Goal: Task Accomplishment & Management: Use online tool/utility

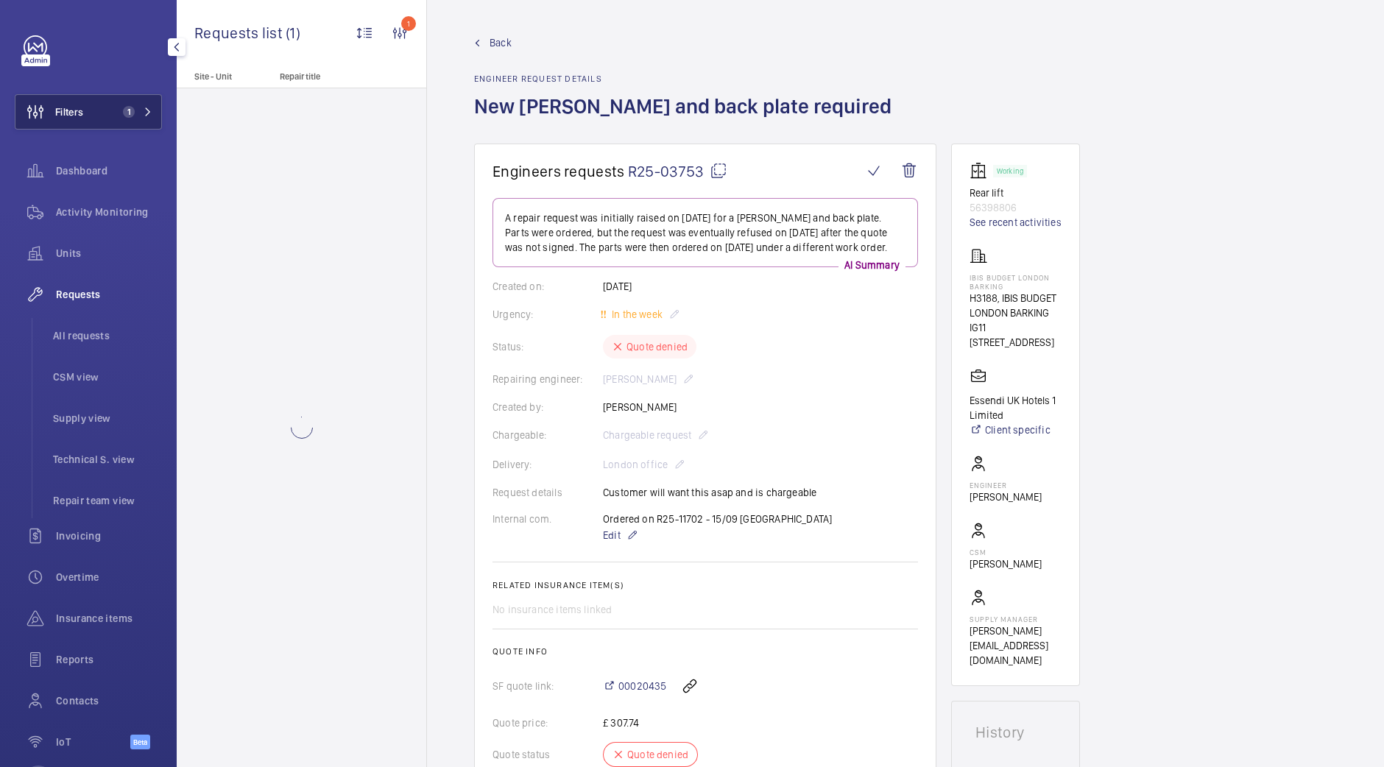
click at [136, 112] on span "1" at bounding box center [134, 112] width 35 height 12
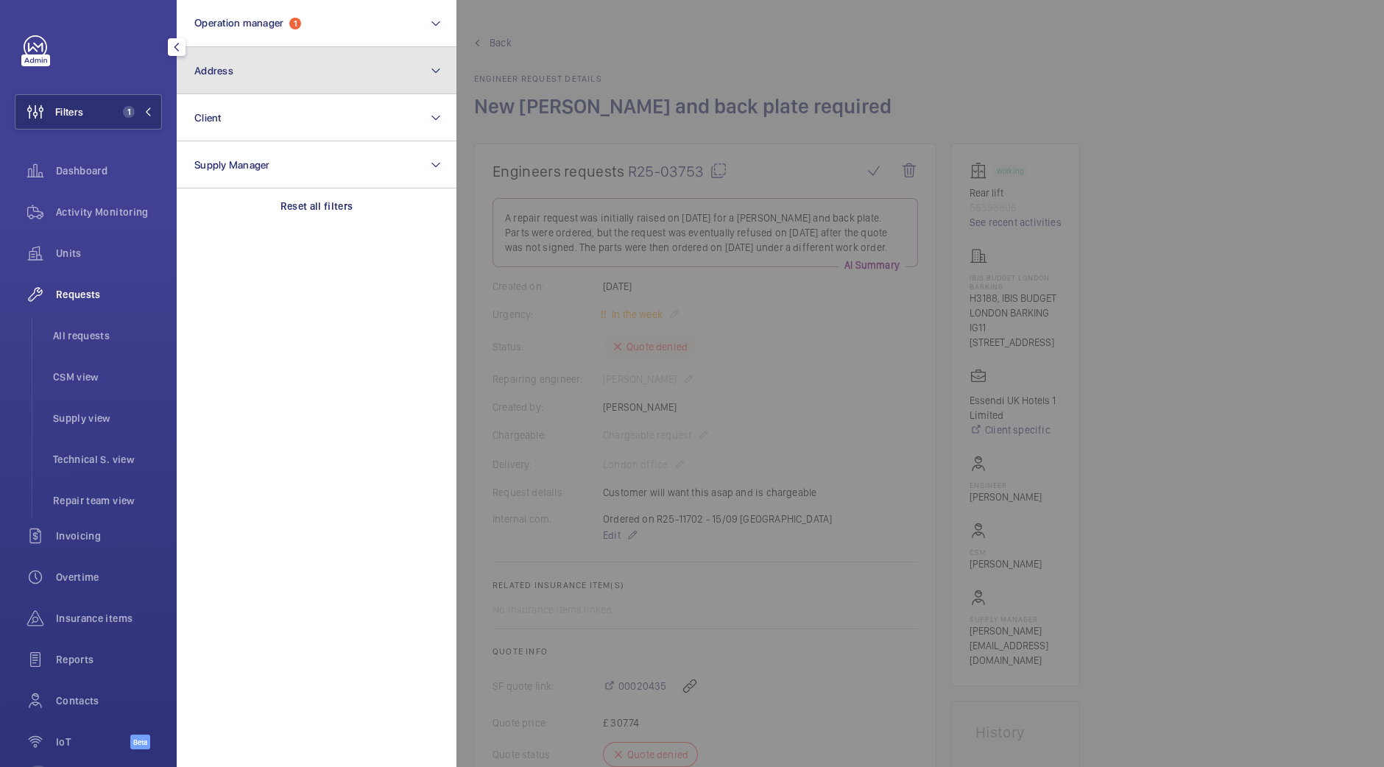
click at [368, 60] on button "Address" at bounding box center [317, 70] width 280 height 47
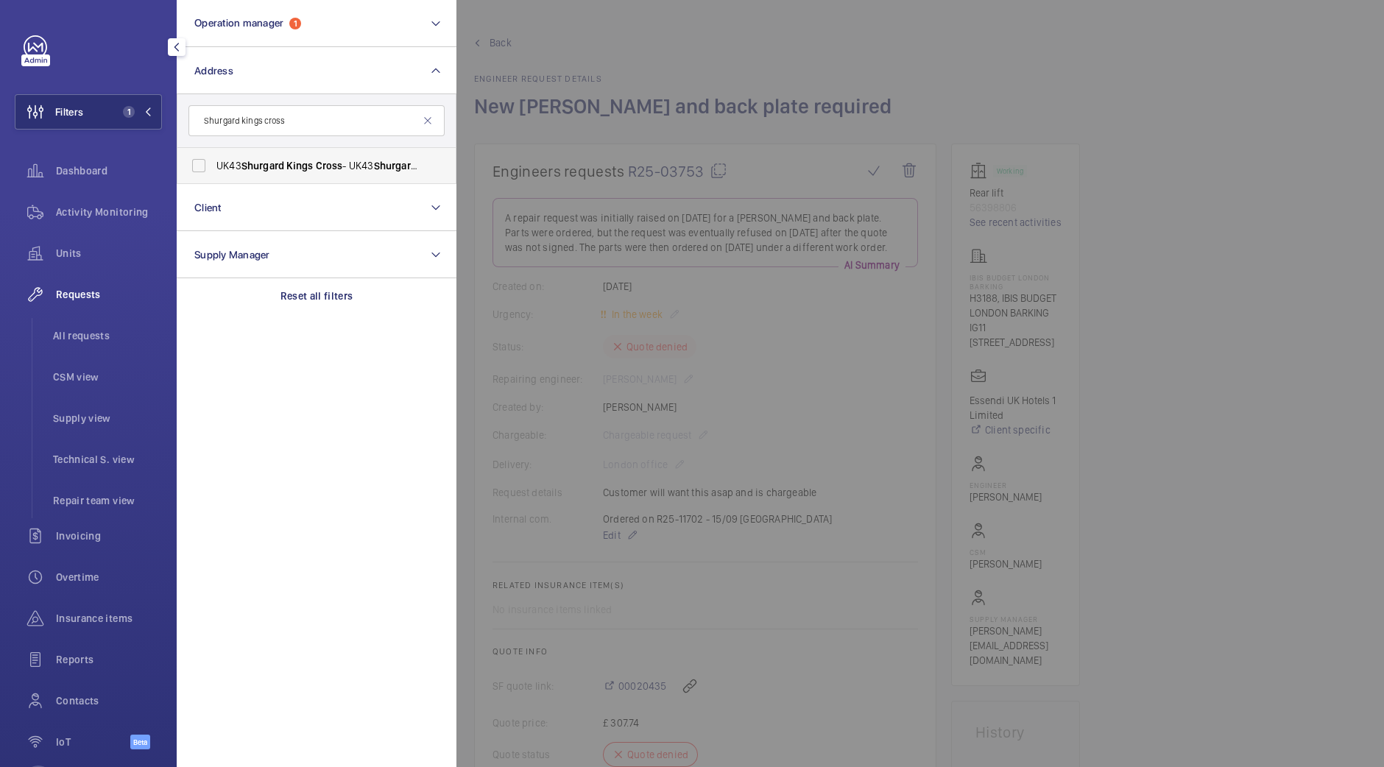
type input "Shurgard kings cross"
click at [324, 162] on span "Cross" at bounding box center [329, 166] width 27 height 12
click at [214, 162] on input "UK43 Shurgard Kings Cross - UK43 Shurgard Kings Cross - Brandon Rd, LONDON N7 9…" at bounding box center [198, 165] width 29 height 29
checkbox input "true"
click at [607, 48] on div at bounding box center [1148, 383] width 1384 height 767
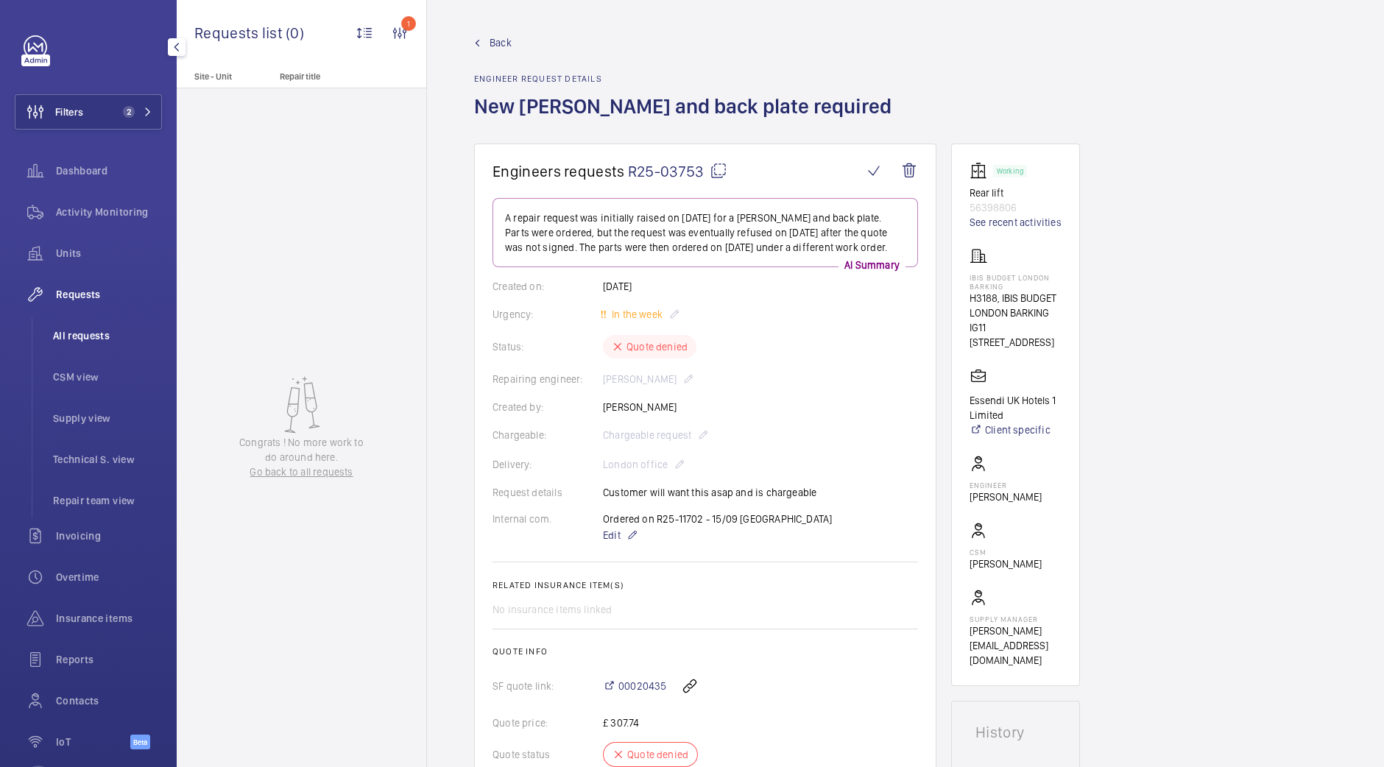
click at [79, 344] on li "All requests" at bounding box center [101, 335] width 121 height 35
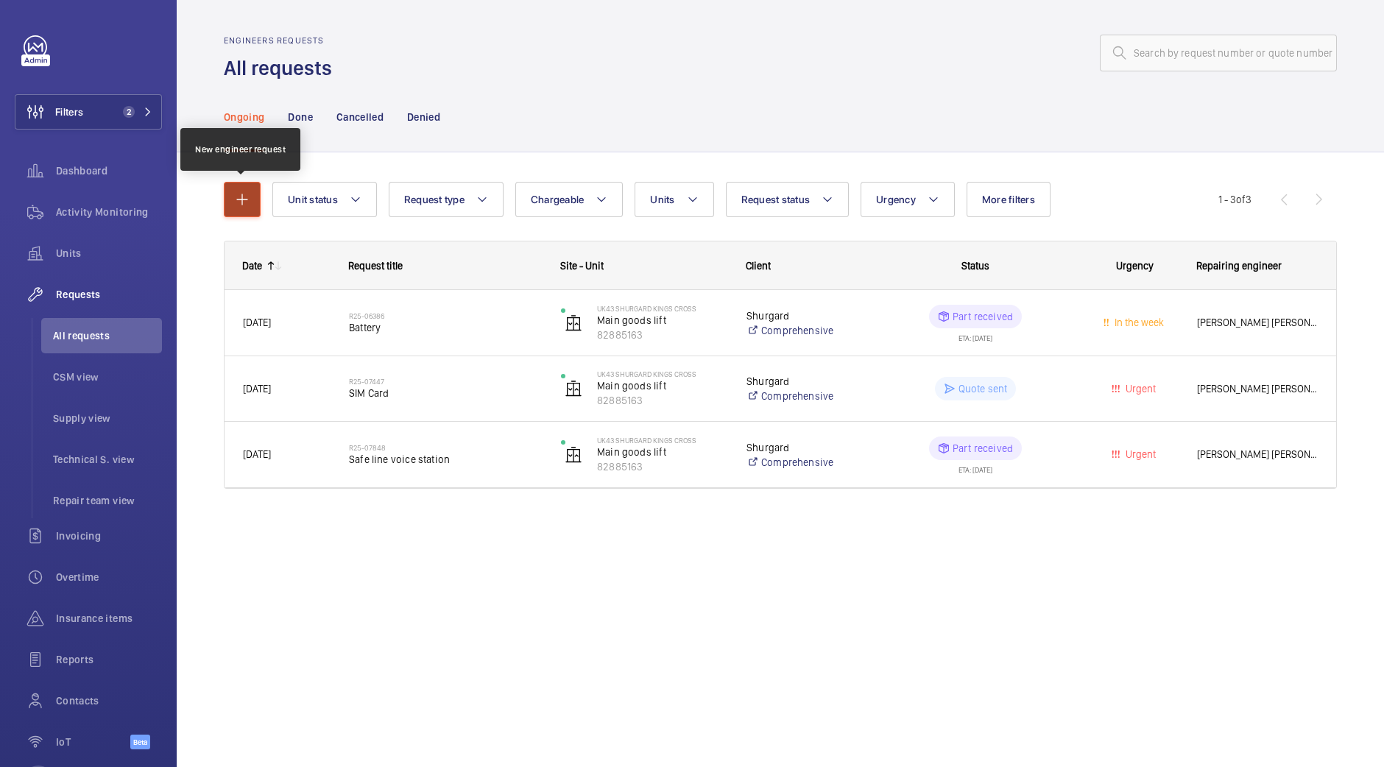
click at [242, 187] on button "button" at bounding box center [242, 199] width 37 height 35
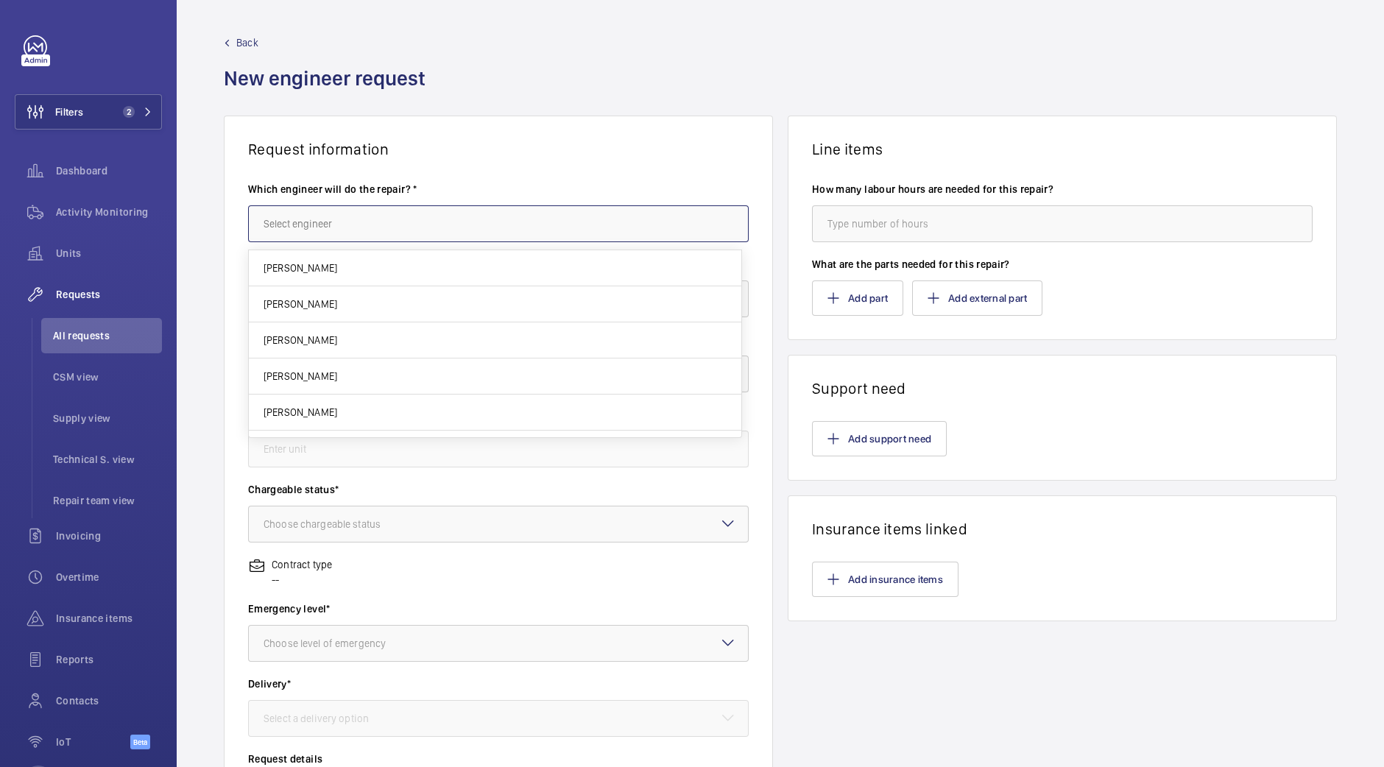
click at [529, 222] on input "text" at bounding box center [498, 223] width 501 height 37
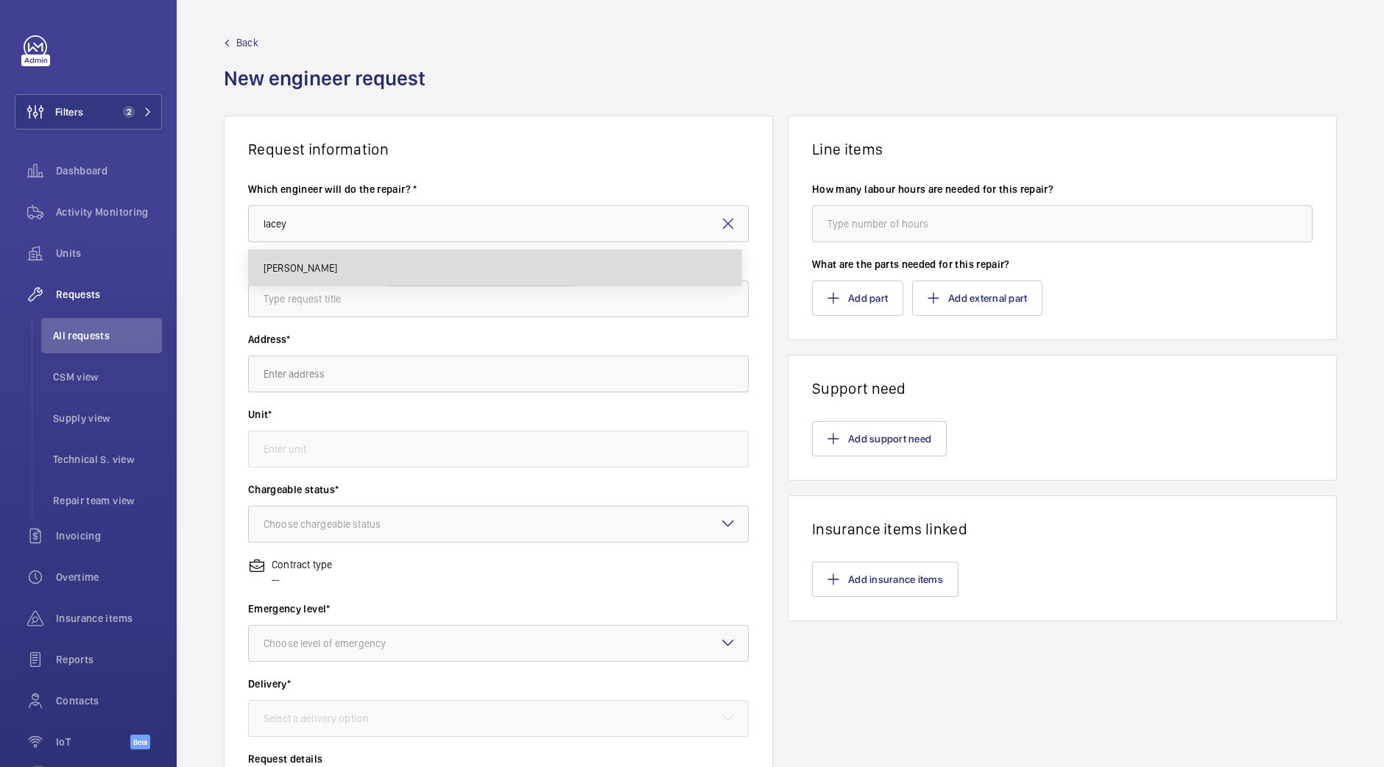
click at [471, 254] on mat-option "[PERSON_NAME]" at bounding box center [495, 267] width 493 height 35
type input "[PERSON_NAME]"
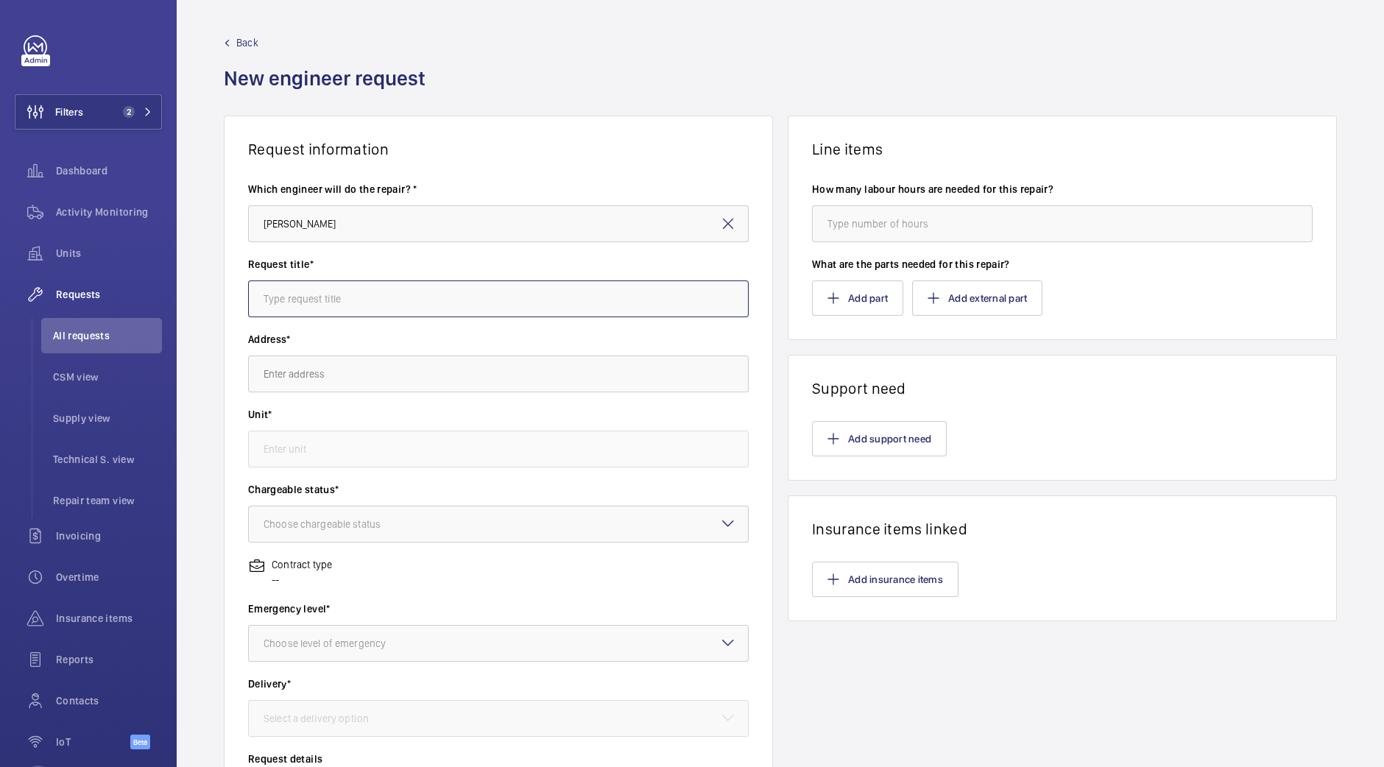
click at [431, 311] on input "text" at bounding box center [498, 299] width 501 height 37
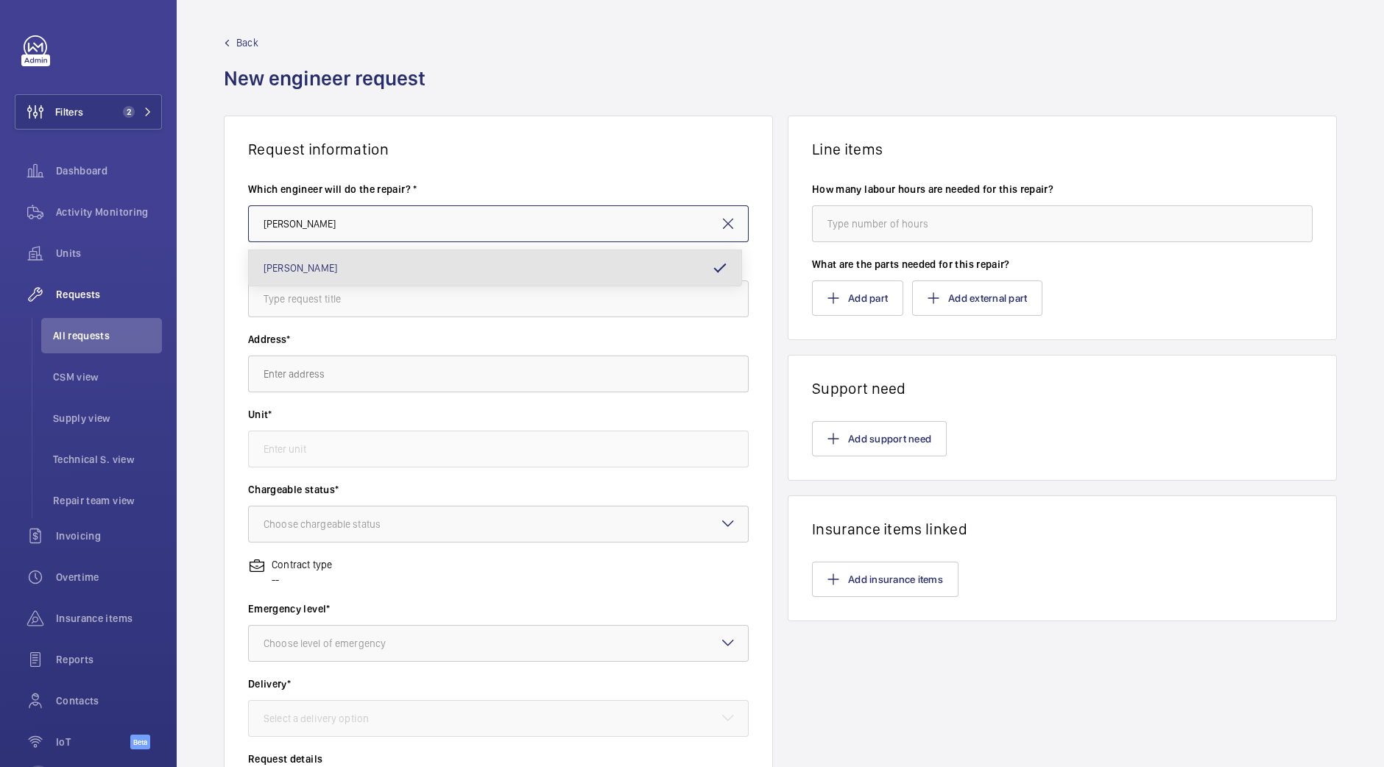
click at [711, 222] on input "[PERSON_NAME]" at bounding box center [498, 223] width 501 height 37
click at [727, 223] on mat-icon at bounding box center [728, 224] width 18 height 18
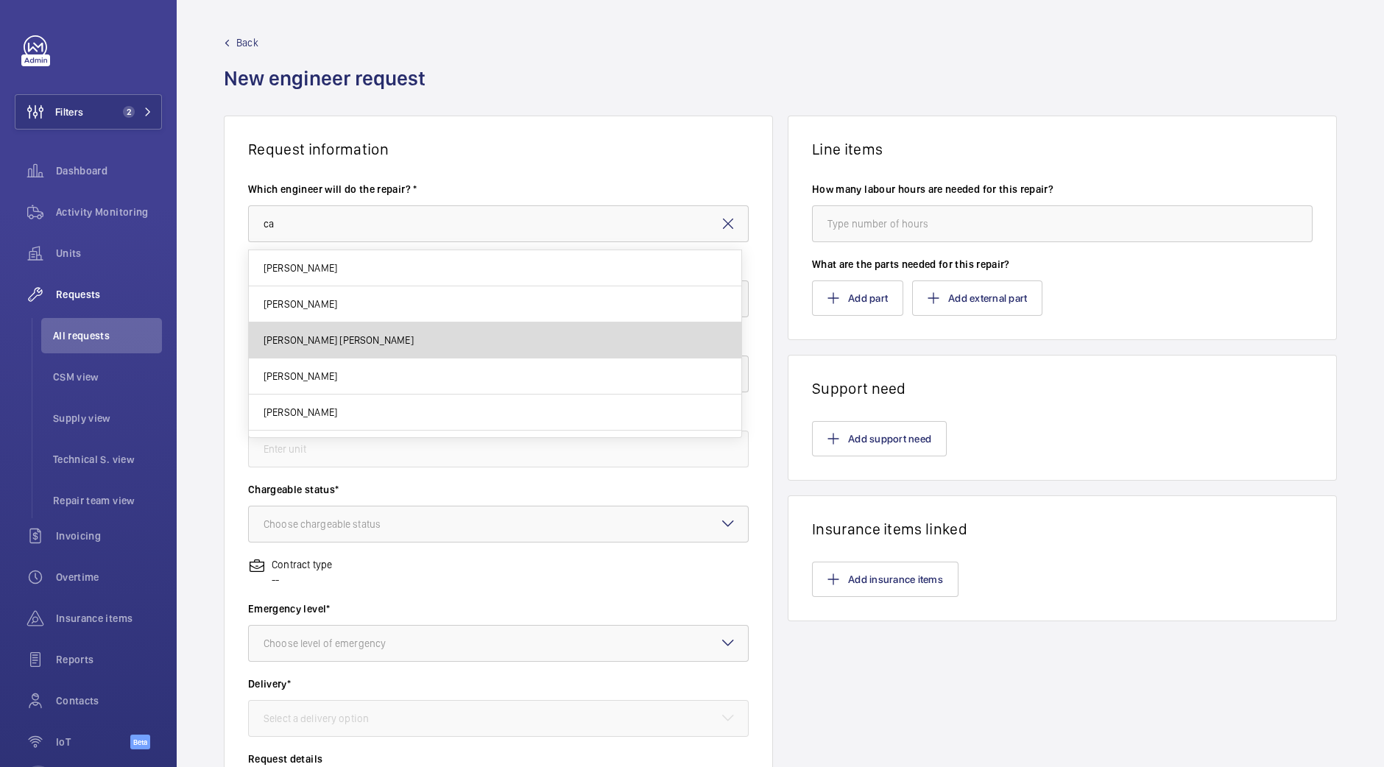
click at [540, 329] on mat-option "[PERSON_NAME] [PERSON_NAME]" at bounding box center [495, 340] width 493 height 36
type input "[PERSON_NAME] [PERSON_NAME]"
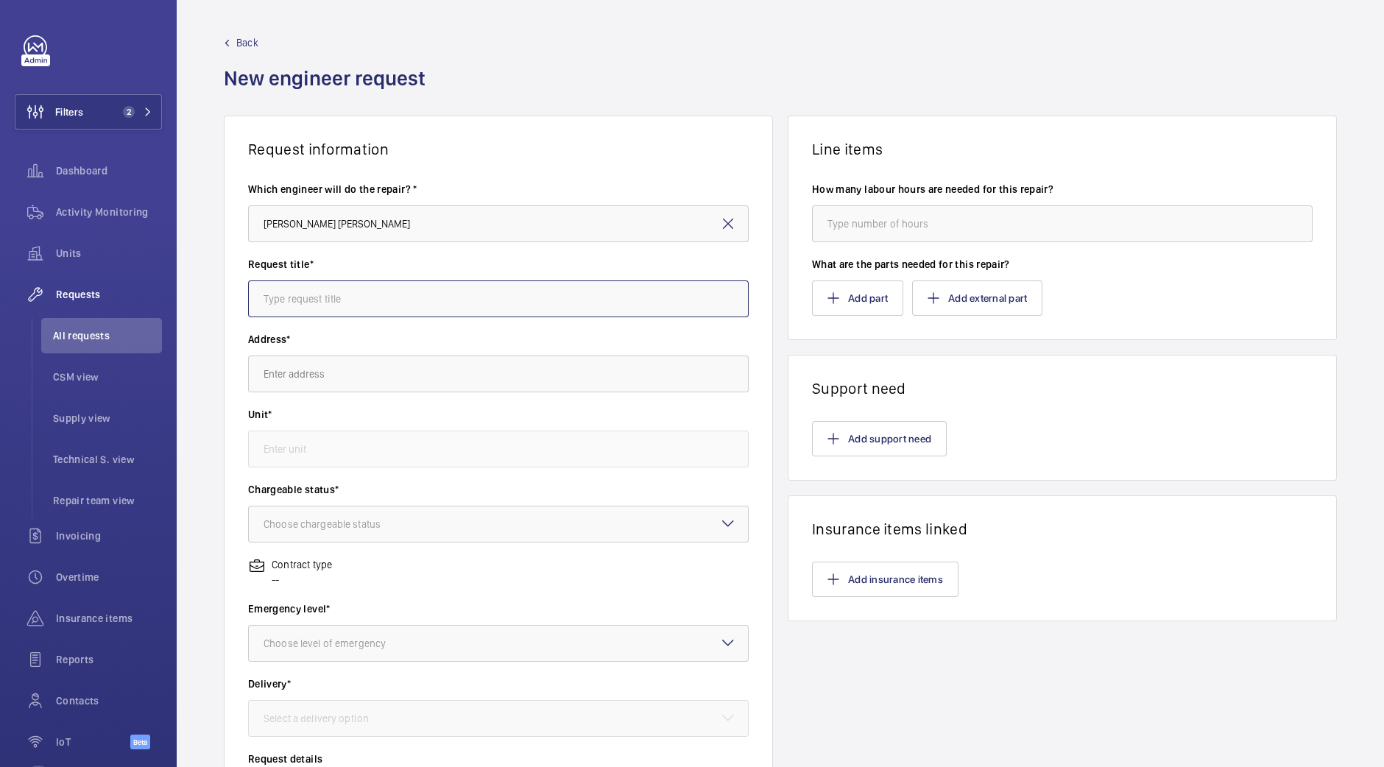
click at [601, 290] on input "text" at bounding box center [498, 299] width 501 height 37
type input "buttons"
click at [493, 360] on input "text" at bounding box center [498, 374] width 501 height 37
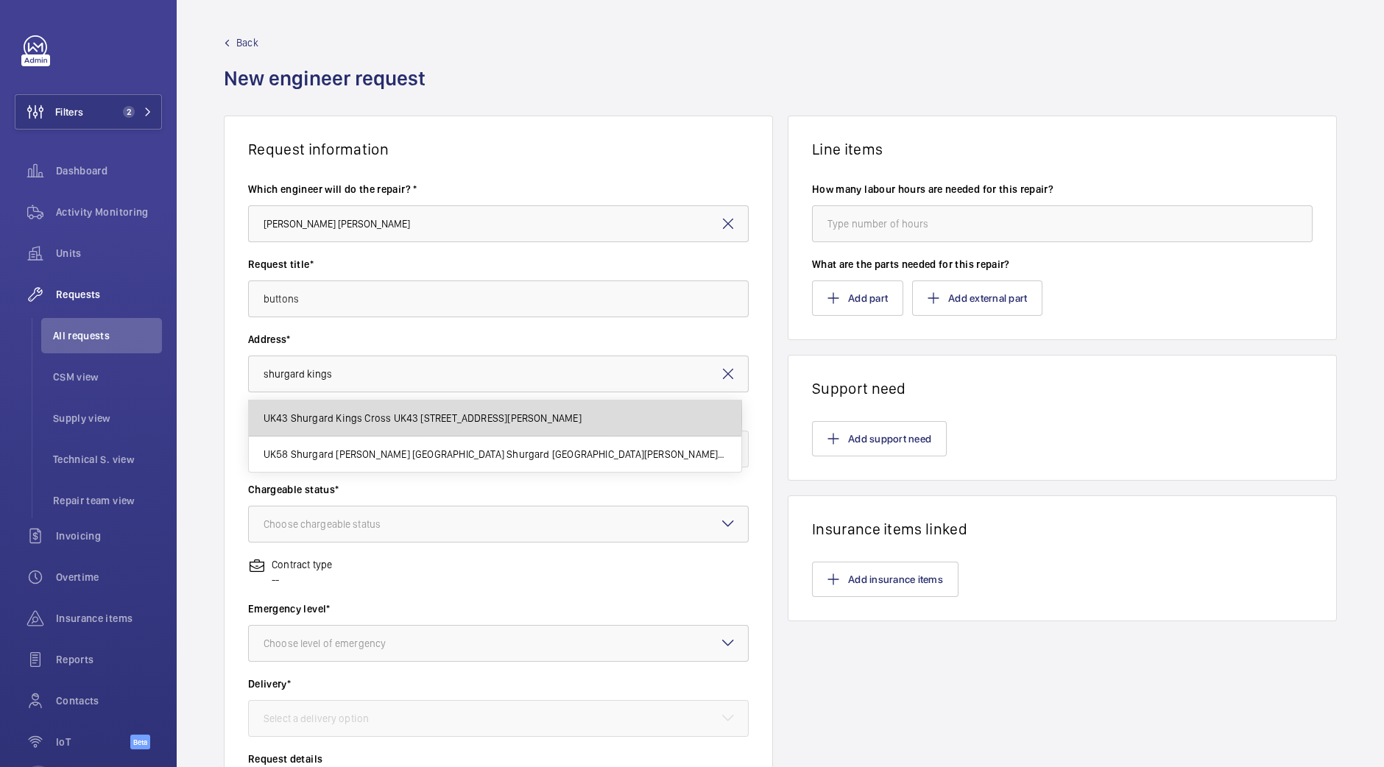
click at [490, 417] on span "UK43 Shurgard Kings Cross UK43 Shurgard Kings Cross - Brandon Rd, N7 9AA LONDON" at bounding box center [423, 418] width 318 height 15
type input "UK43 Shurgard Kings Cross UK43 Shurgard Kings Cross - Brandon Rd, N7 9AA LONDON"
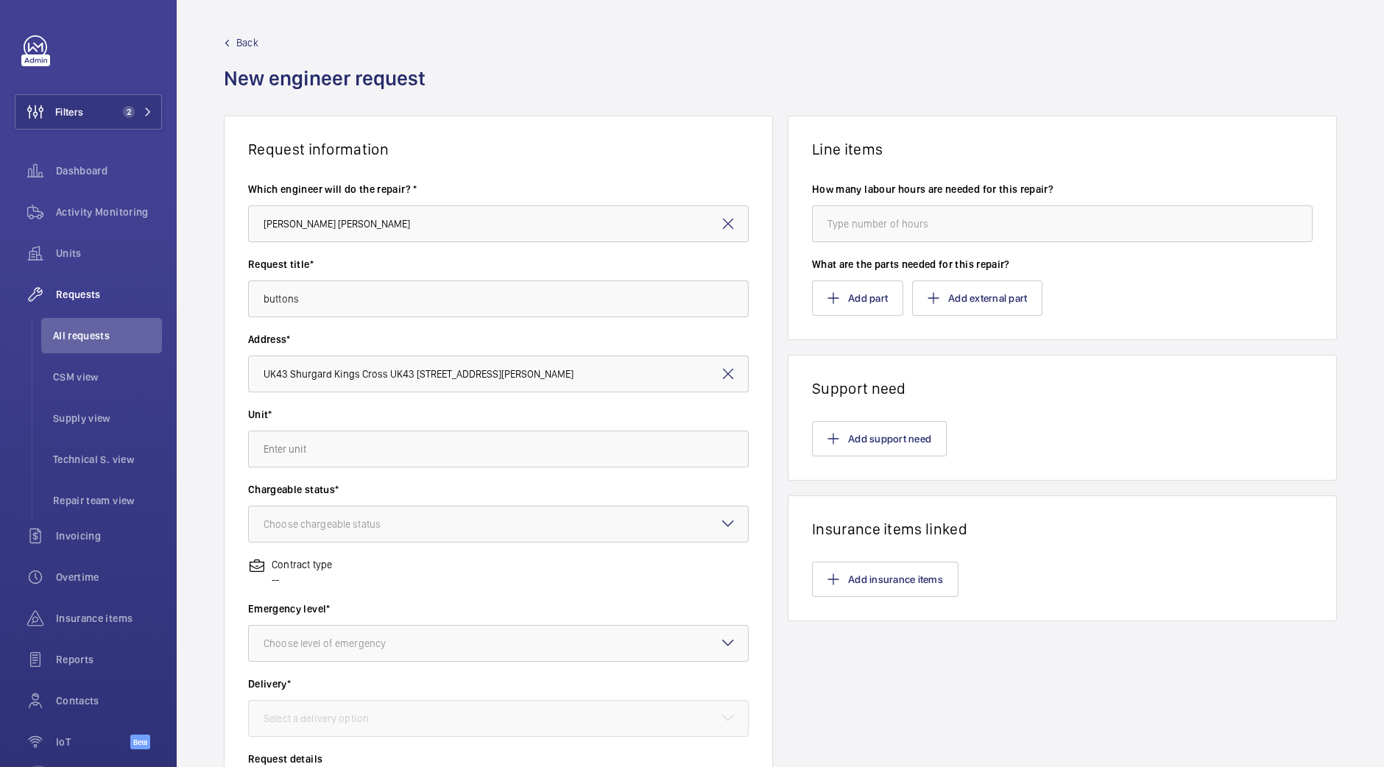
click at [490, 428] on wm-front-autocomplete-dropdown-select "Unit*" at bounding box center [498, 437] width 501 height 60
click at [493, 436] on input "text" at bounding box center [498, 449] width 501 height 37
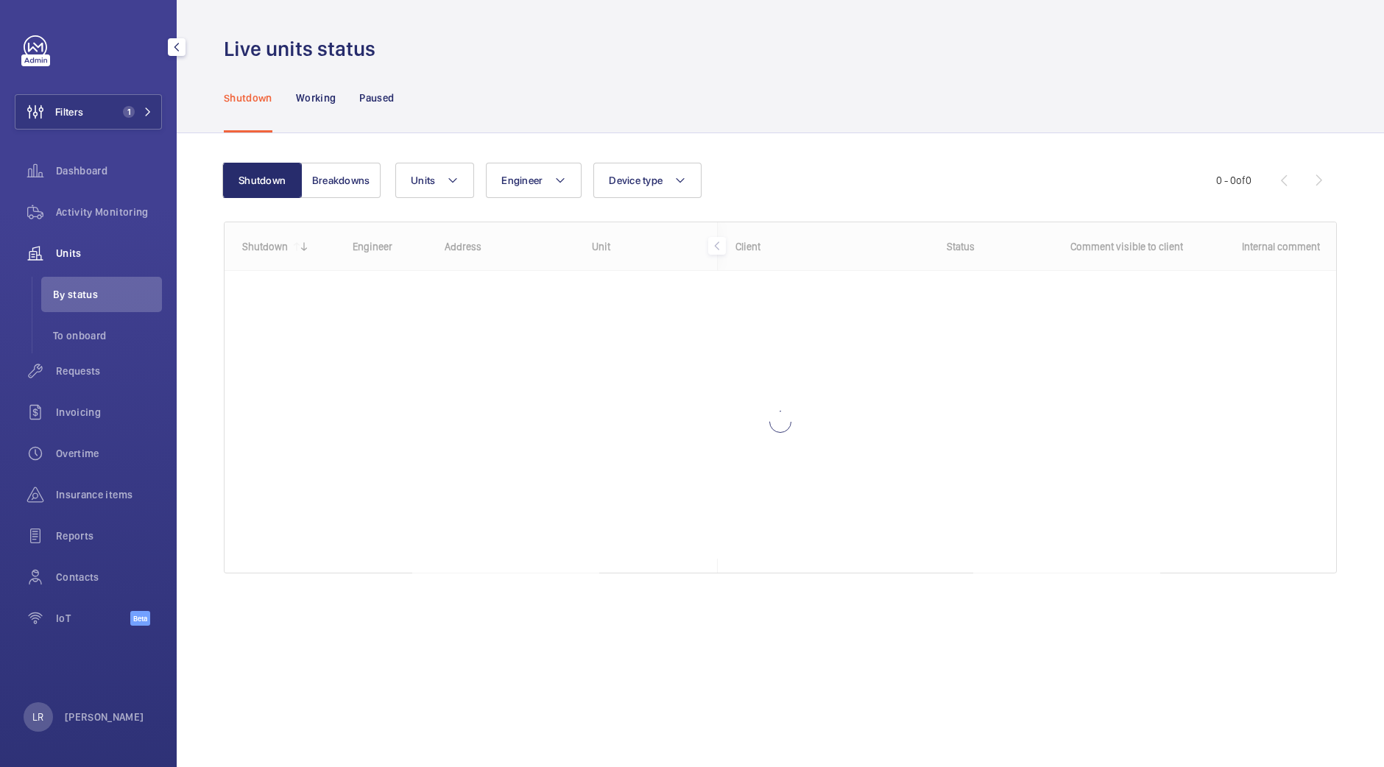
click at [94, 364] on span "Requests" at bounding box center [109, 371] width 106 height 15
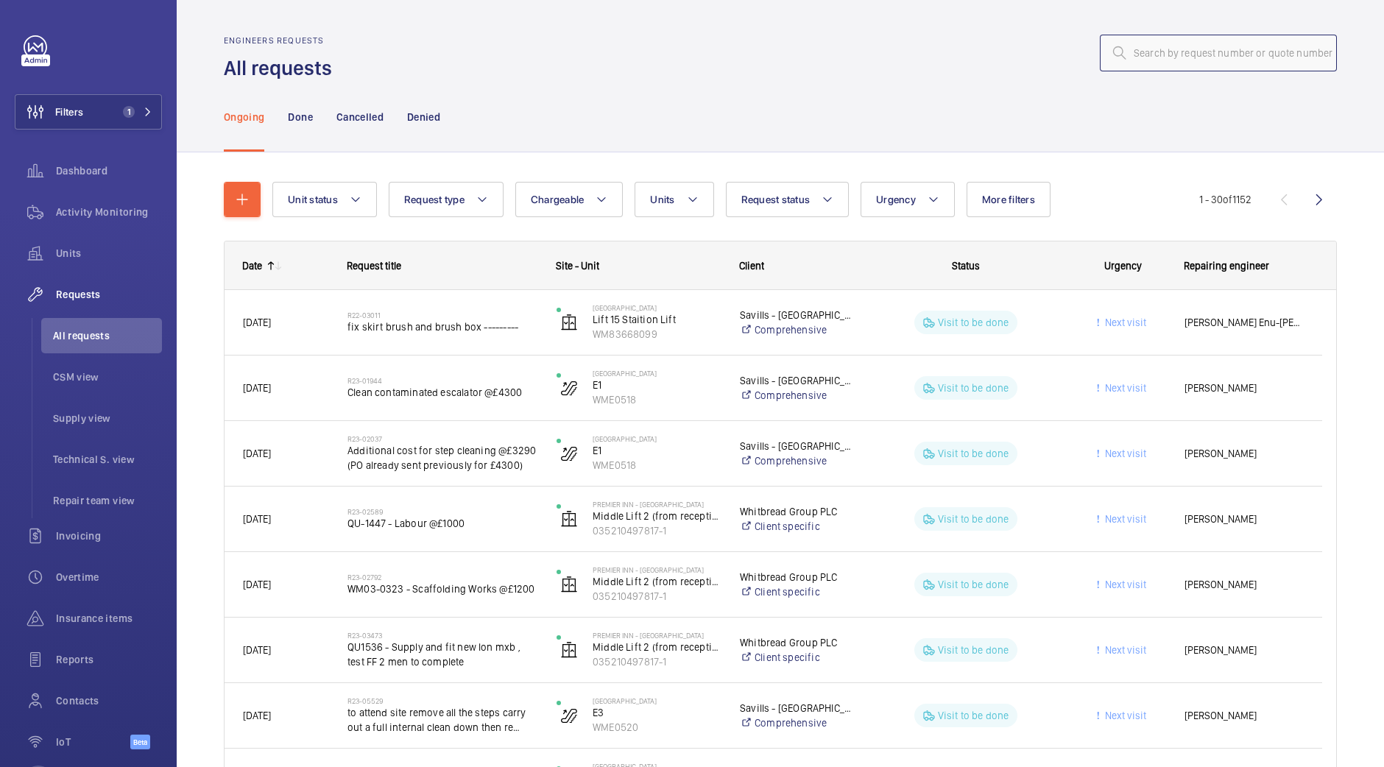
click at [1152, 54] on input "text" at bounding box center [1218, 53] width 237 height 37
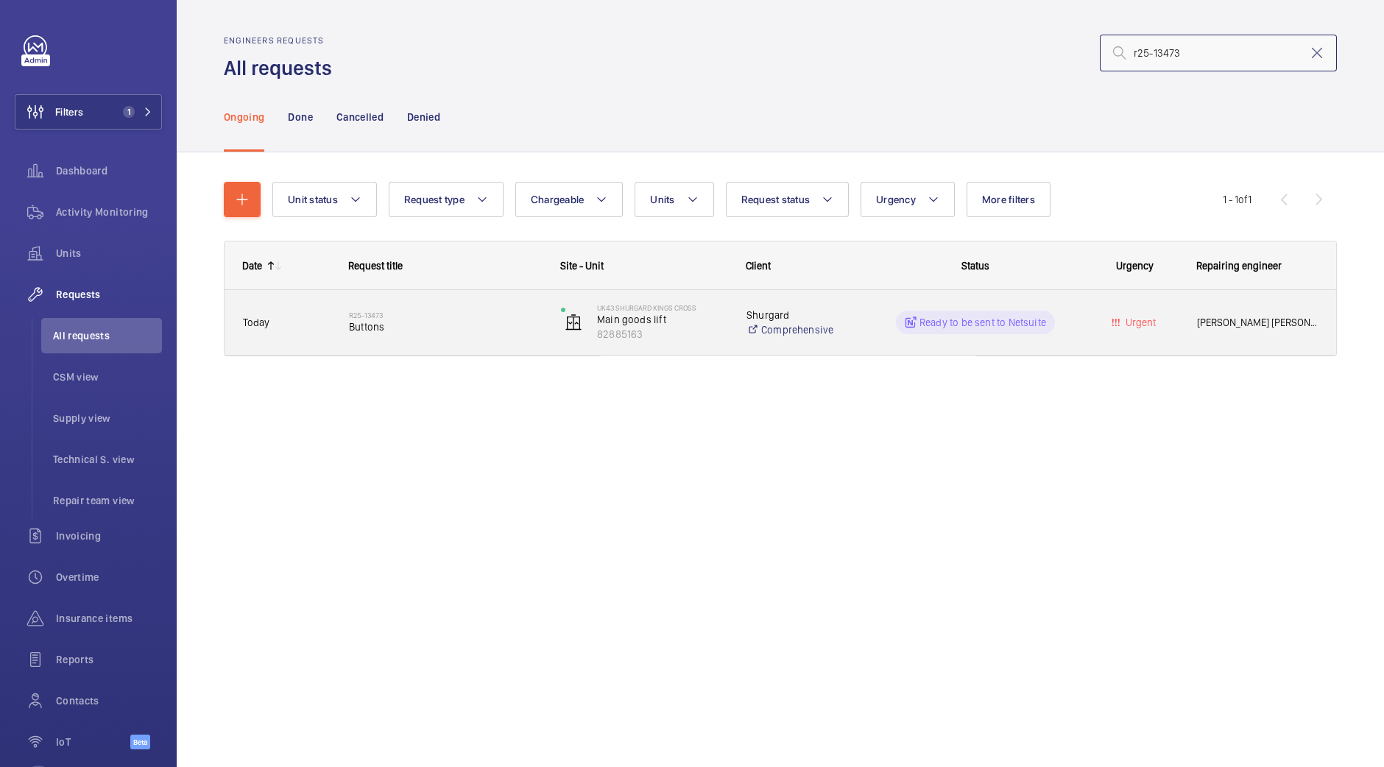
type input "r25-13473"
click at [488, 307] on div "R25-13473 Buttons" at bounding box center [445, 322] width 193 height 43
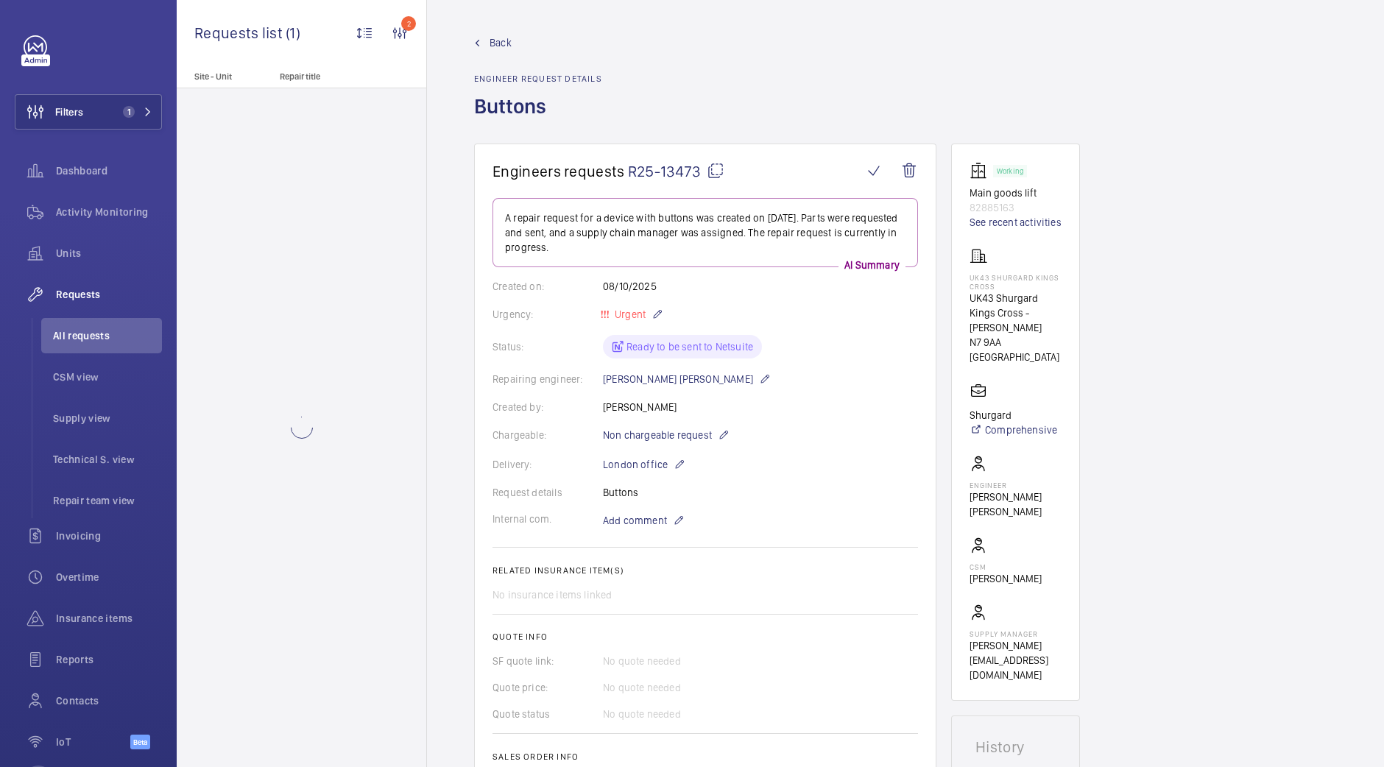
scroll to position [409, 0]
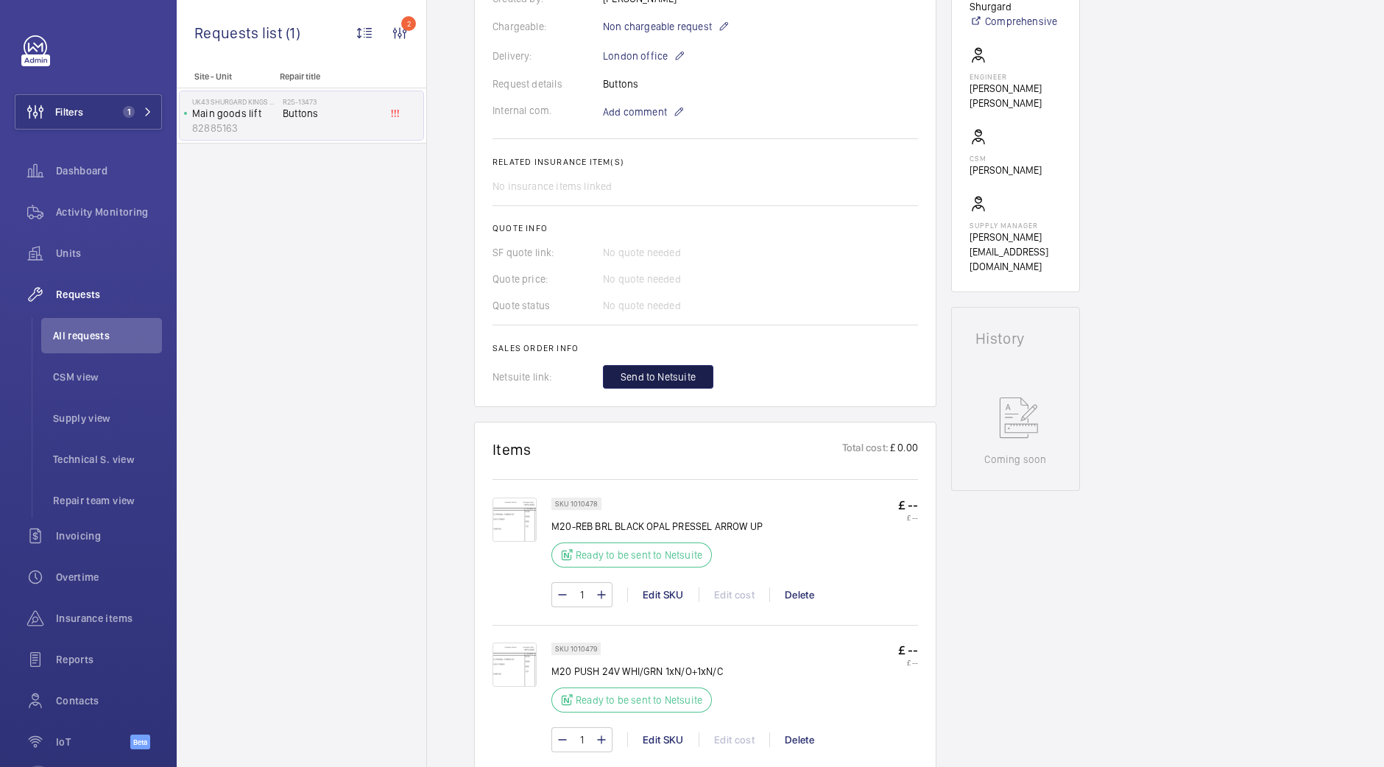
click at [663, 384] on span "Send to Netsuite" at bounding box center [658, 377] width 75 height 15
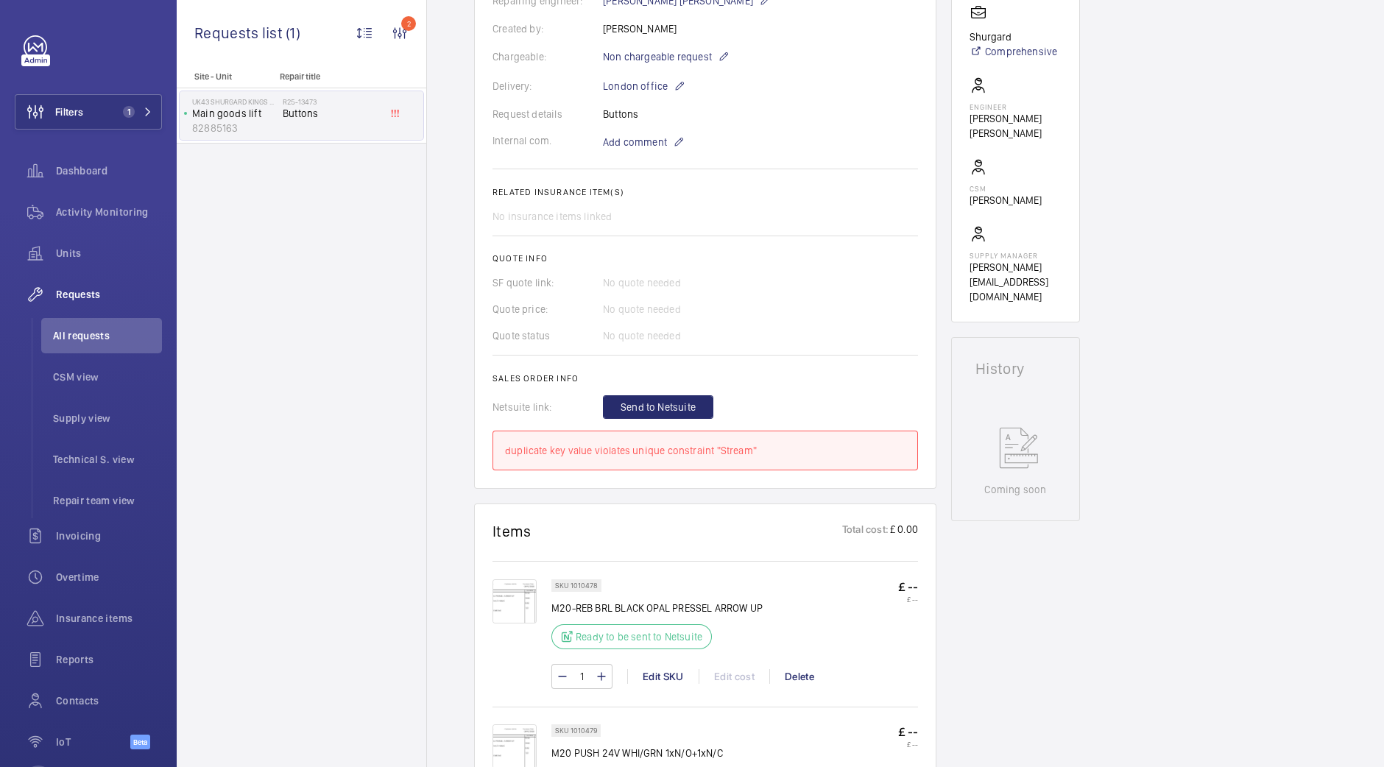
scroll to position [500, 0]
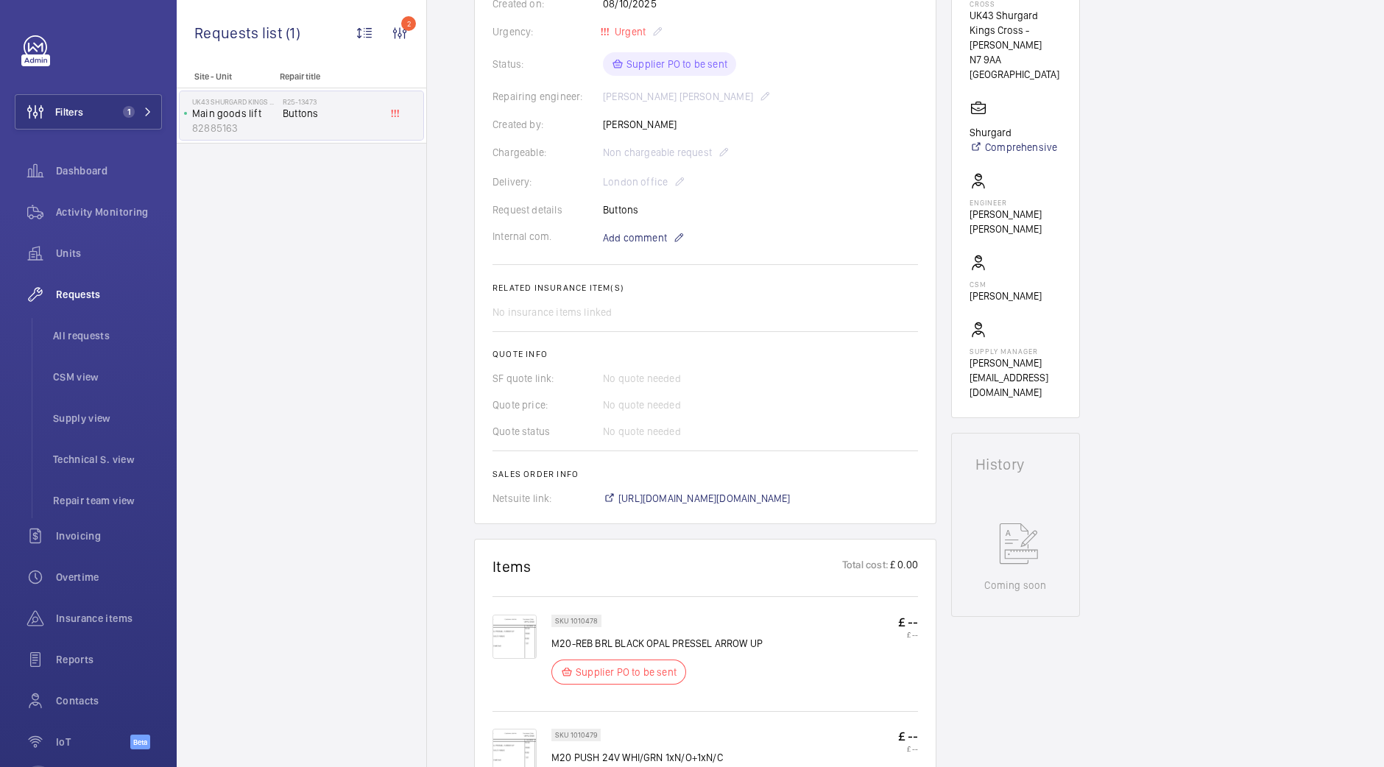
scroll to position [297, 0]
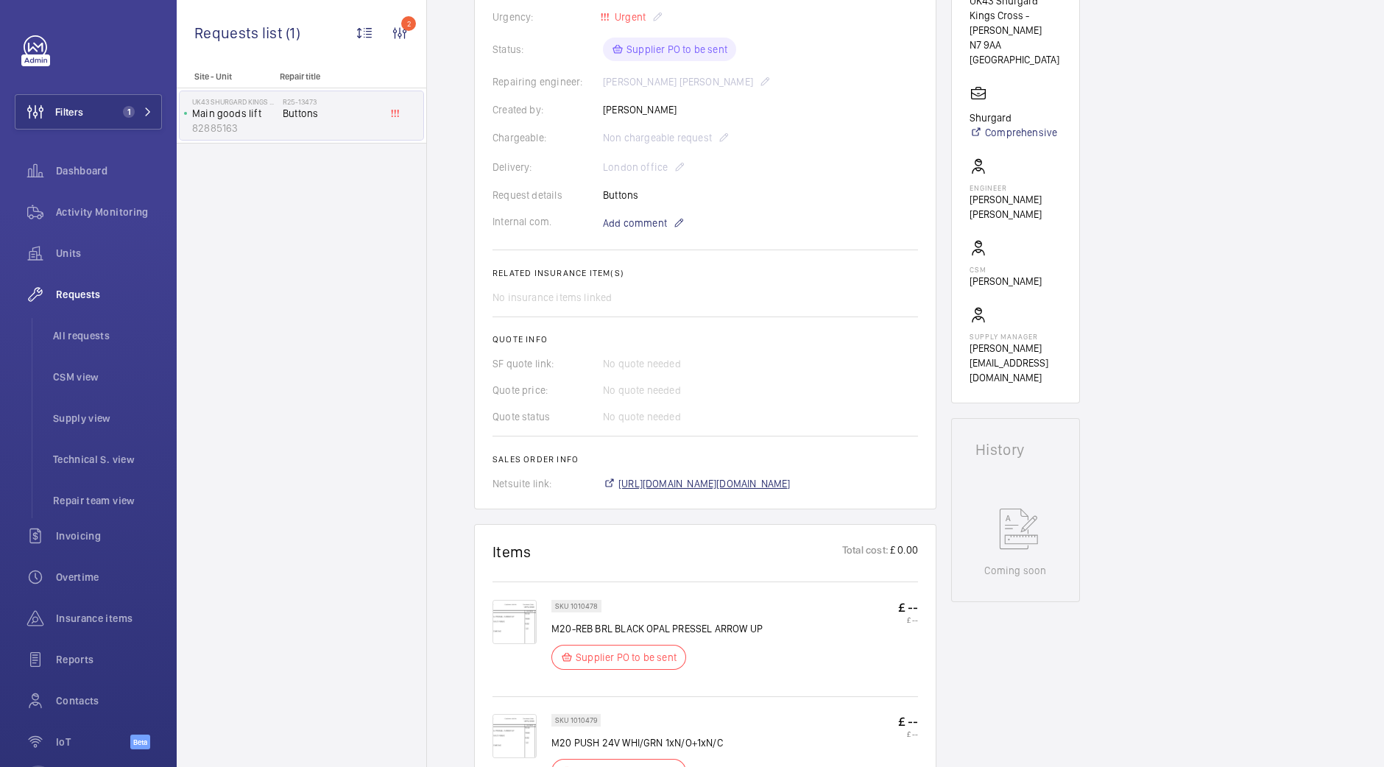
click at [749, 482] on span "[URL][DOMAIN_NAME][DOMAIN_NAME]" at bounding box center [704, 483] width 172 height 15
